Goal: Task Accomplishment & Management: Complete application form

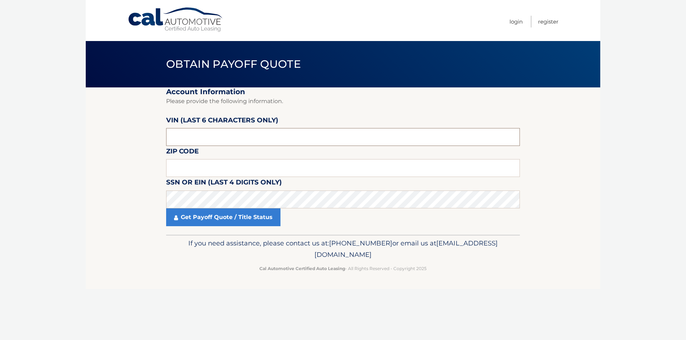
drag, startPoint x: 214, startPoint y: 141, endPoint x: 159, endPoint y: 136, distance: 54.8
click at [159, 136] on section "Account Information Please provide the following information. [PERSON_NAME] (la…" at bounding box center [343, 160] width 514 height 147
click at [199, 136] on input "text" at bounding box center [343, 137] width 354 height 18
click at [197, 167] on input "text" at bounding box center [343, 168] width 354 height 18
click at [210, 164] on input "text" at bounding box center [343, 168] width 354 height 18
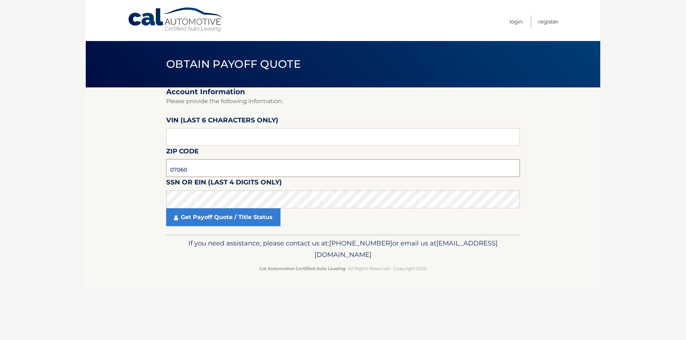
type input "07060"
click at [217, 219] on link "Get Payoff Quote / Title Status" at bounding box center [223, 218] width 114 height 18
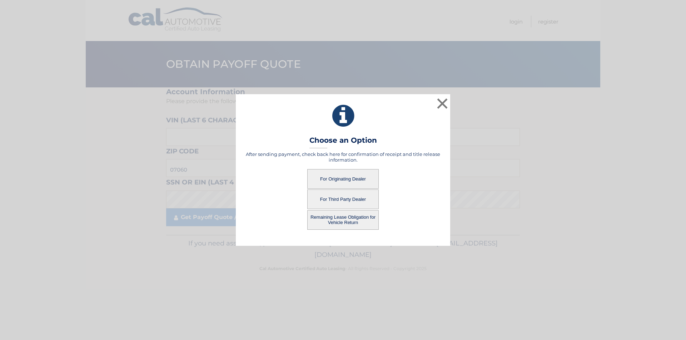
click at [337, 178] on button "For Originating Dealer" at bounding box center [342, 179] width 71 height 20
click at [341, 178] on button "For Originating Dealer" at bounding box center [342, 179] width 71 height 20
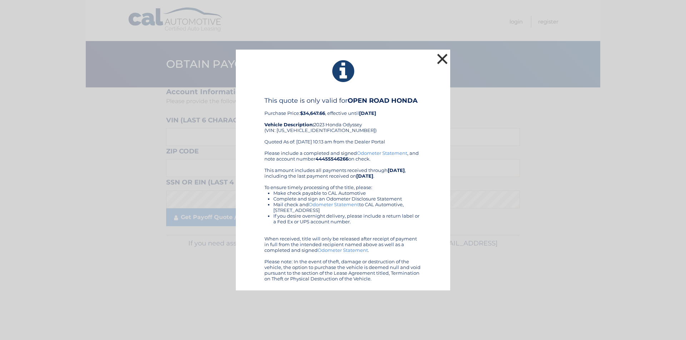
click at [445, 59] on button "×" at bounding box center [442, 59] width 14 height 14
